Goal: Task Accomplishment & Management: Manage account settings

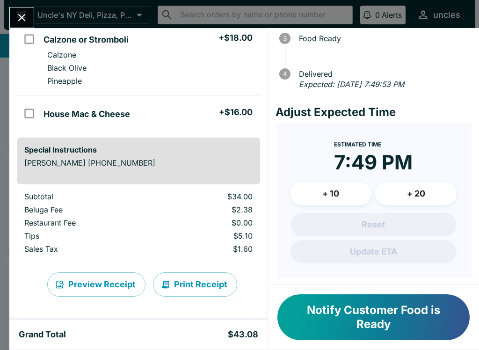
scroll to position [88, 0]
click at [21, 8] on button "Close" at bounding box center [22, 17] width 24 height 20
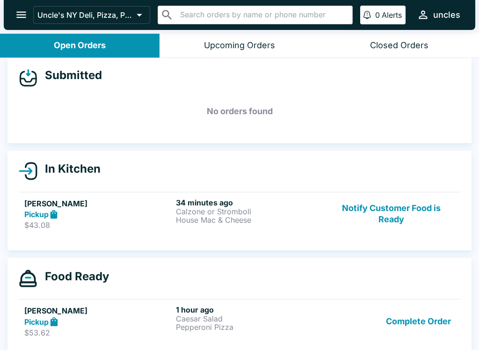
click at [167, 201] on h5 "[PERSON_NAME]" at bounding box center [98, 203] width 148 height 11
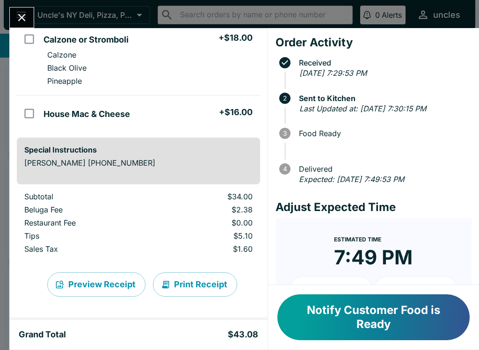
scroll to position [88, 0]
click at [375, 304] on button "Notify Customer Food is Ready" at bounding box center [374, 317] width 192 height 46
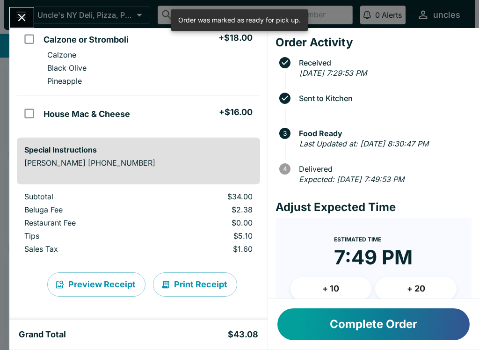
click at [381, 323] on button "Complete Order" at bounding box center [374, 324] width 192 height 32
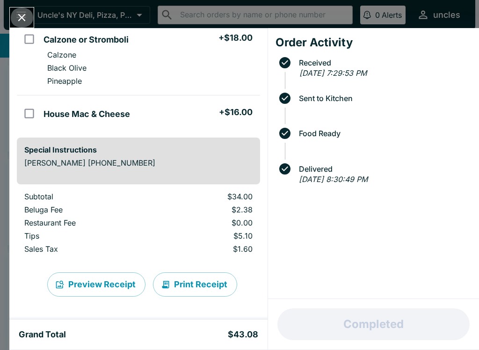
click at [22, 14] on icon "Close" at bounding box center [21, 17] width 13 height 13
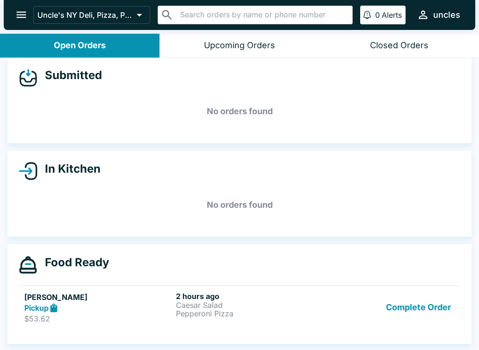
scroll to position [8, 0]
click at [305, 315] on p "Pepperoni Pizza" at bounding box center [250, 313] width 148 height 8
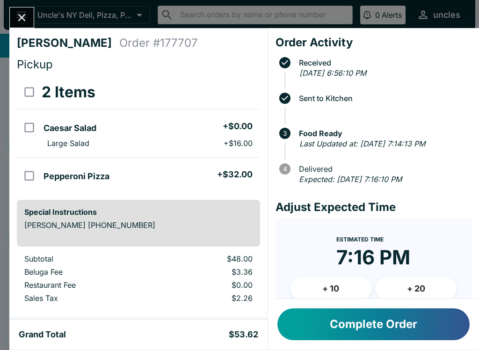
click at [395, 323] on button "Complete Order" at bounding box center [374, 324] width 192 height 32
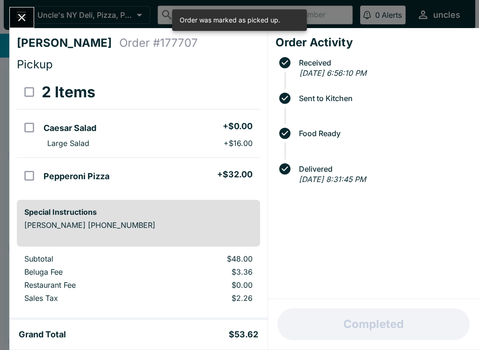
click at [13, 4] on div "[PERSON_NAME] Order # 177707 Pickup 2 Items Caesar Salad + $0.00 Large Salad + …" at bounding box center [239, 175] width 479 height 350
